Goal: Obtain resource: Download file/media

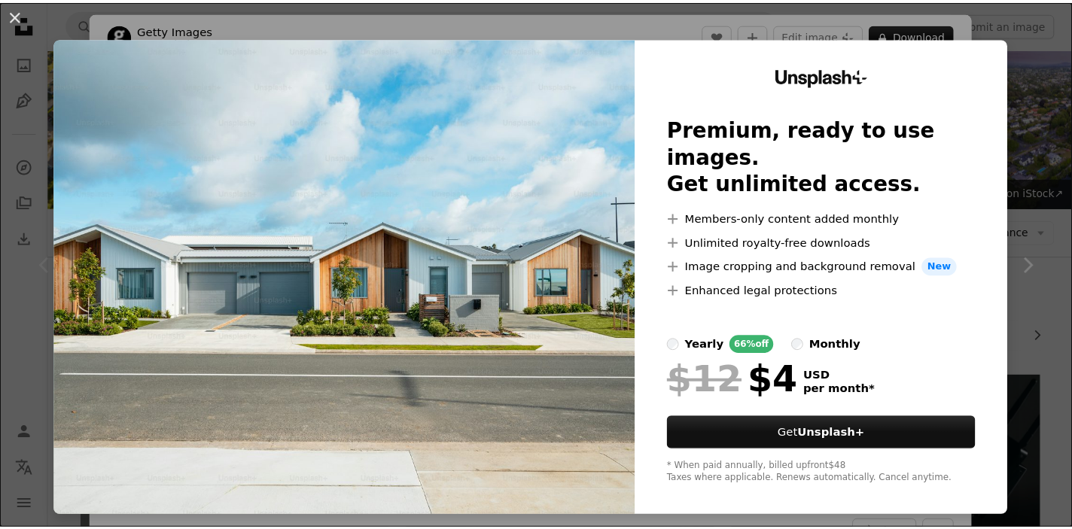
scroll to position [14, 0]
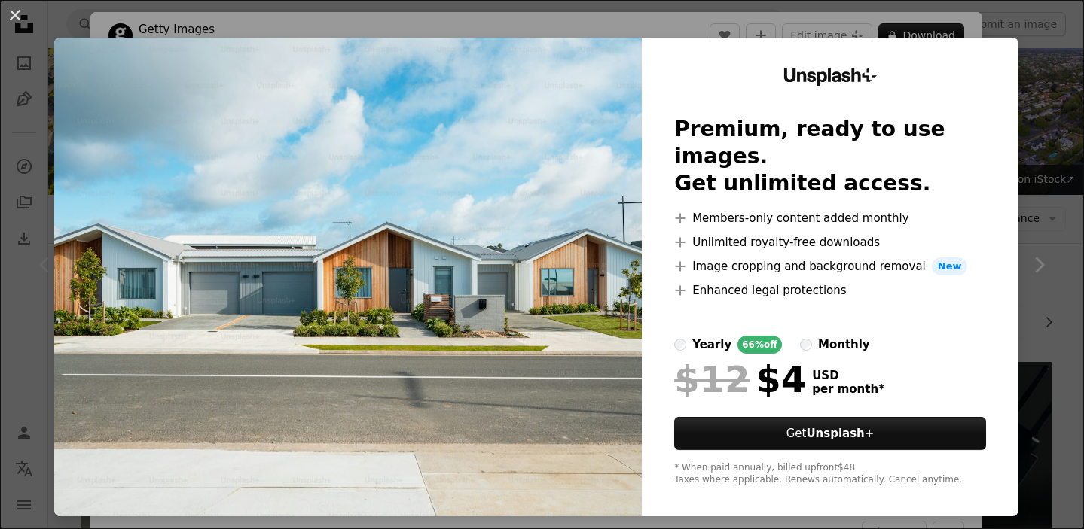
click at [1052, 53] on div "An X shape Unsplash+ Premium, ready to use images. Get unlimited access. A plus…" at bounding box center [542, 264] width 1084 height 529
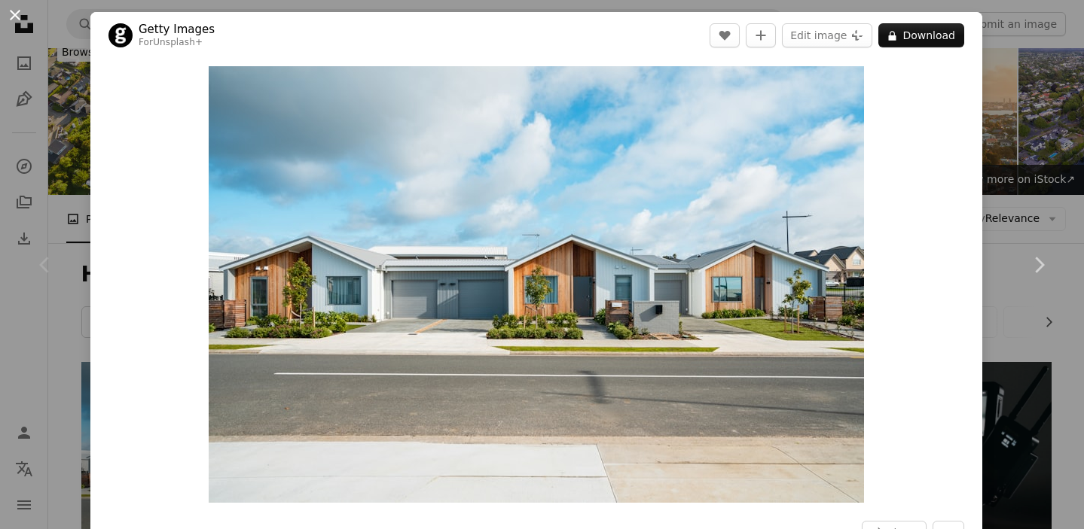
click at [20, 12] on button "An X shape" at bounding box center [15, 15] width 18 height 18
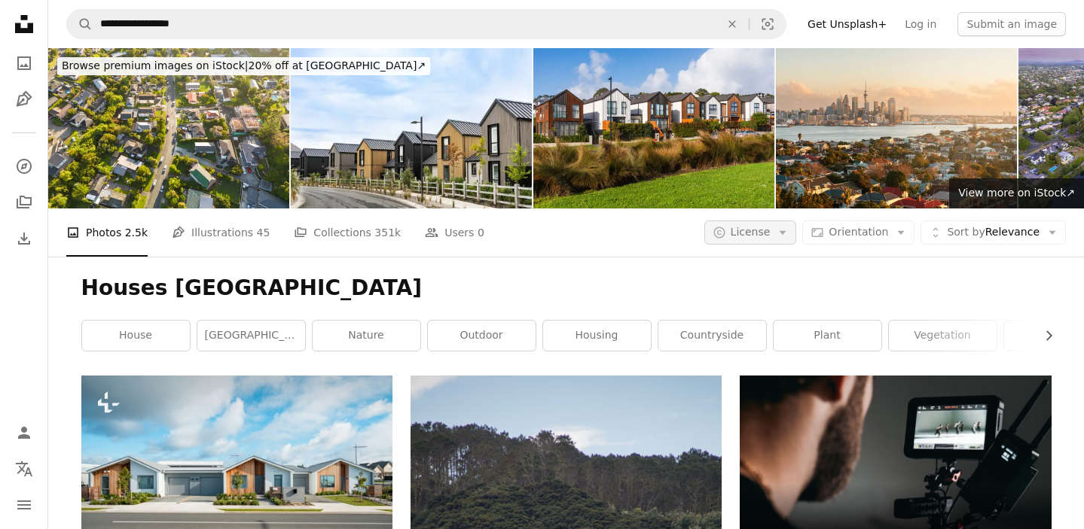
click at [753, 236] on span "License" at bounding box center [751, 232] width 40 height 12
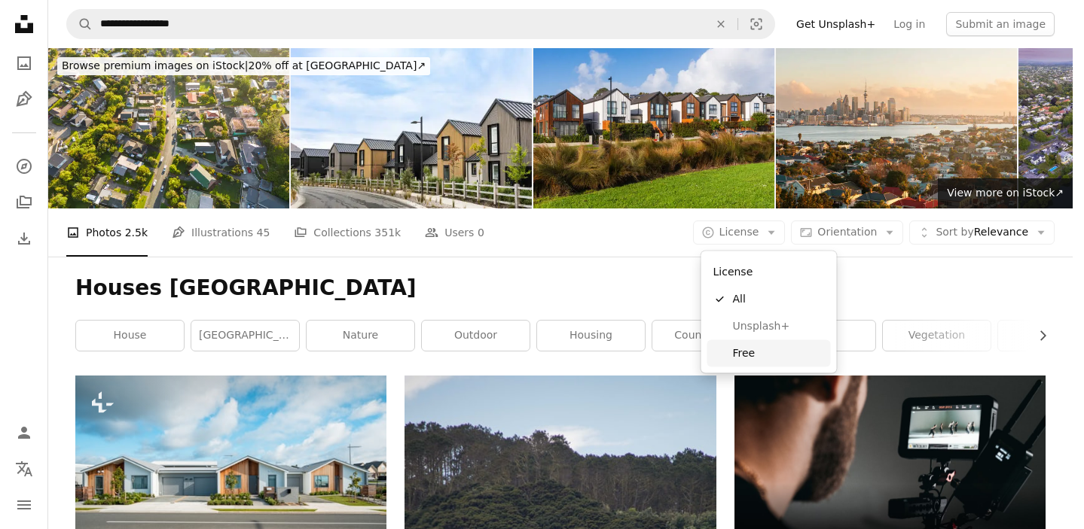
click at [753, 358] on span "Free" at bounding box center [779, 353] width 92 height 15
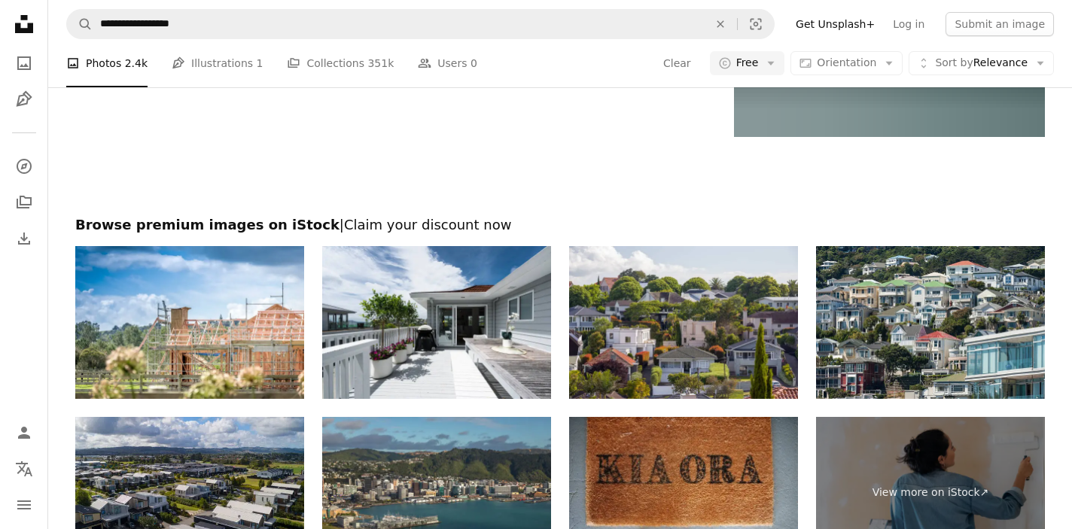
scroll to position [3092, 0]
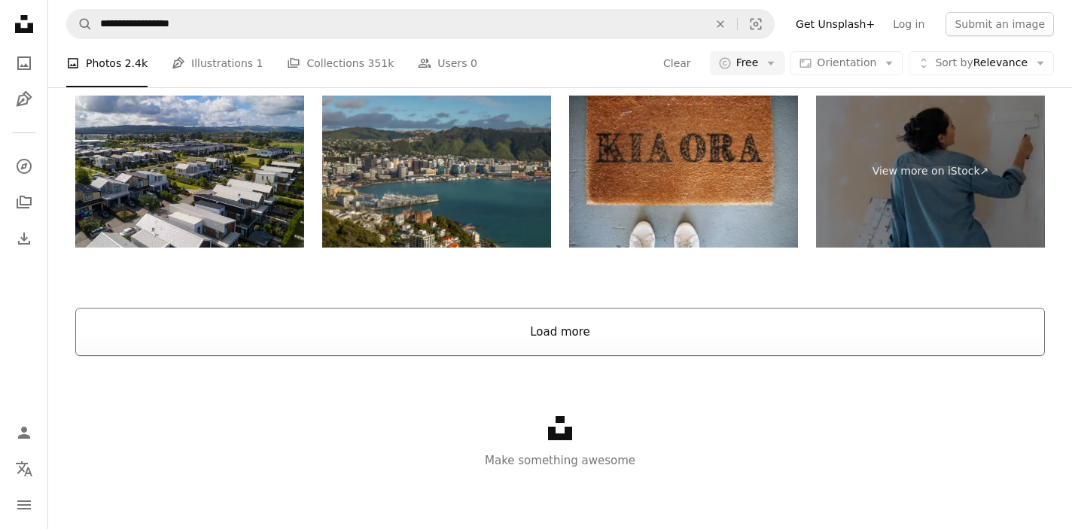
click at [582, 345] on button "Load more" at bounding box center [560, 332] width 970 height 48
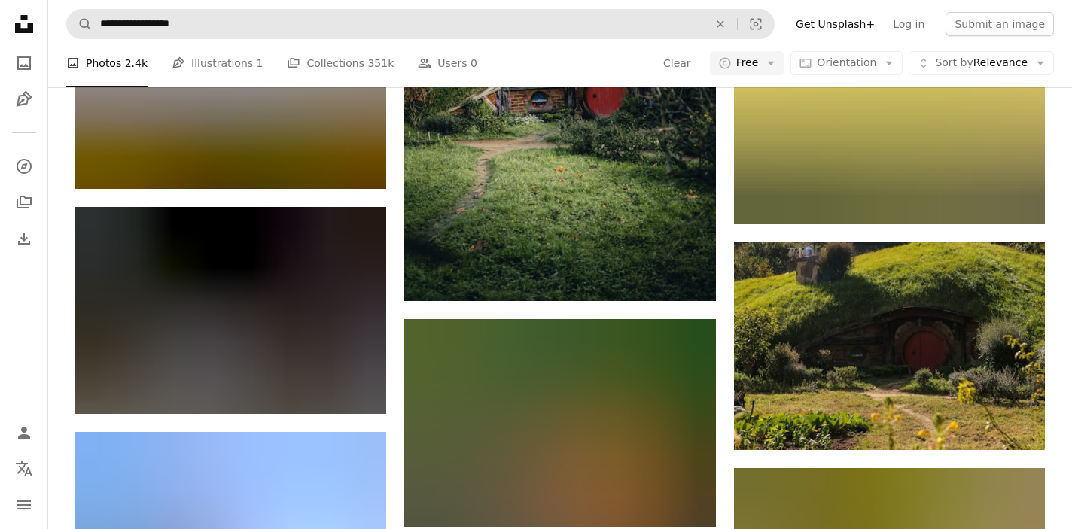
scroll to position [15632, 0]
